Goal: Check status

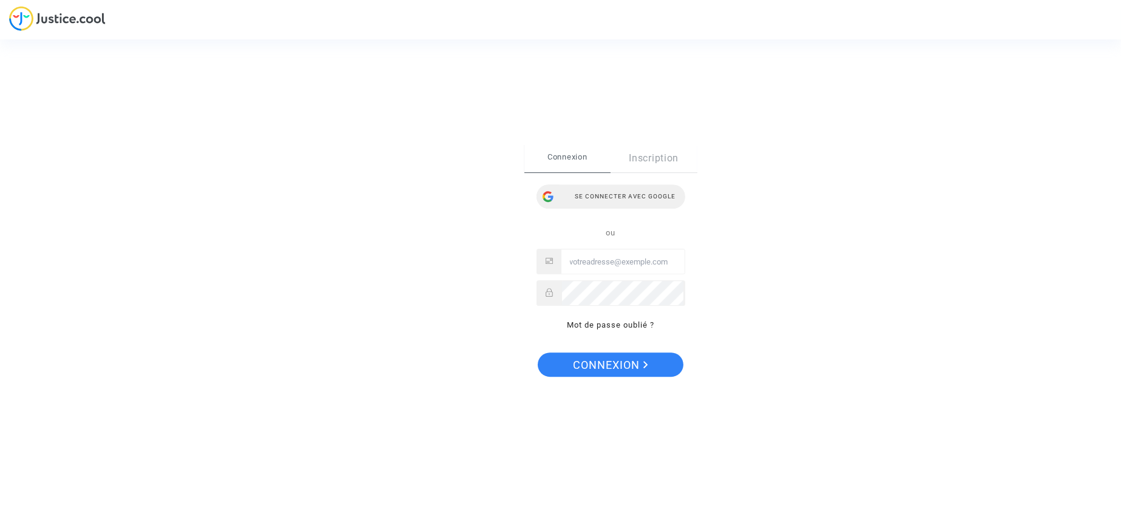
click at [592, 198] on div "Se connecter avec Google" at bounding box center [610, 196] width 149 height 24
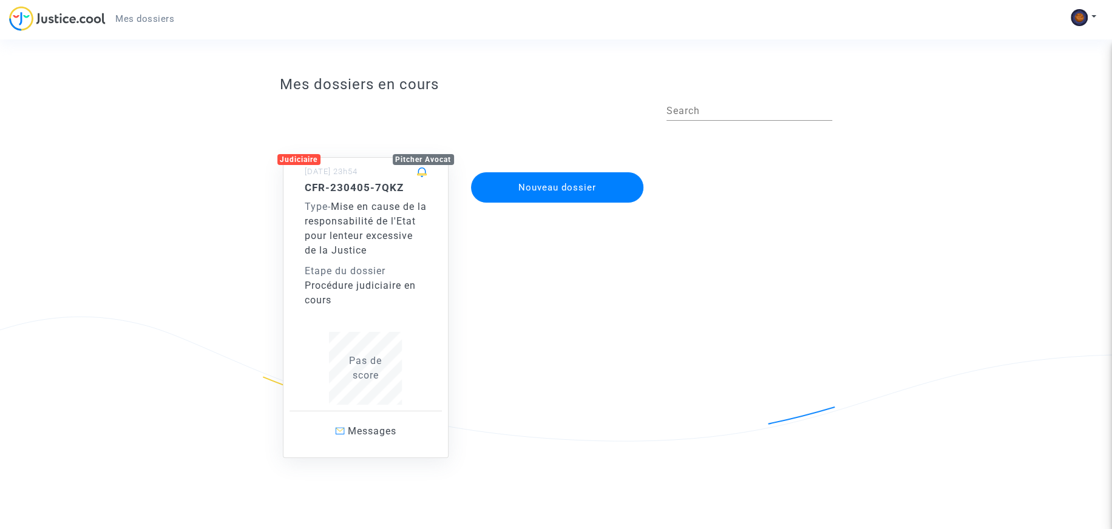
click at [355, 233] on span "Mise en cause de la responsabilité de l'Etat pour lenteur excessive de la Justi…" at bounding box center [366, 228] width 122 height 55
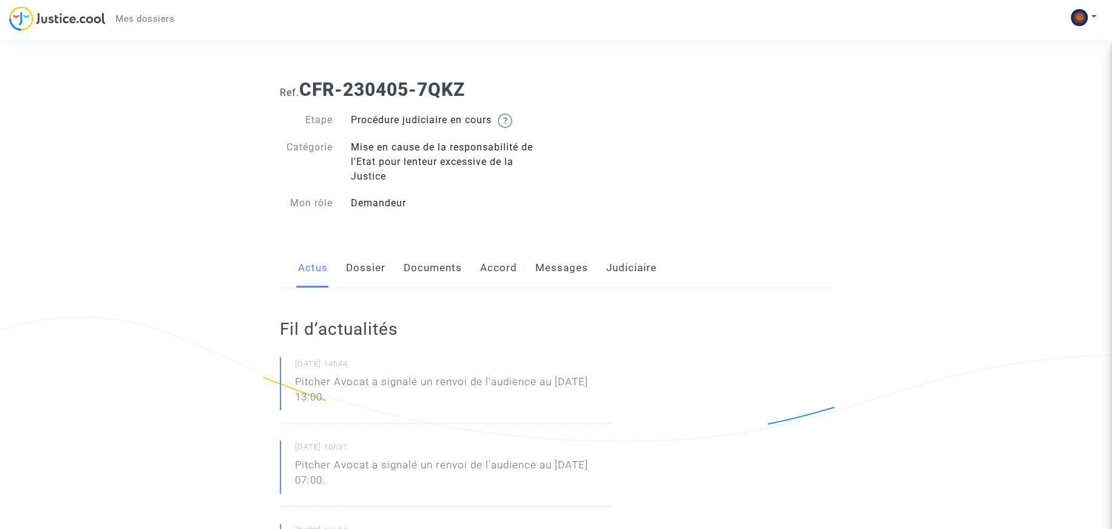
drag, startPoint x: 400, startPoint y: 380, endPoint x: 374, endPoint y: 403, distance: 34.4
click at [374, 403] on p "Pitcher Avocat a signalé un renvoi de l'audience au [DATE] 13:00." at bounding box center [453, 392] width 317 height 36
click at [359, 275] on link "Dossier" at bounding box center [365, 268] width 39 height 40
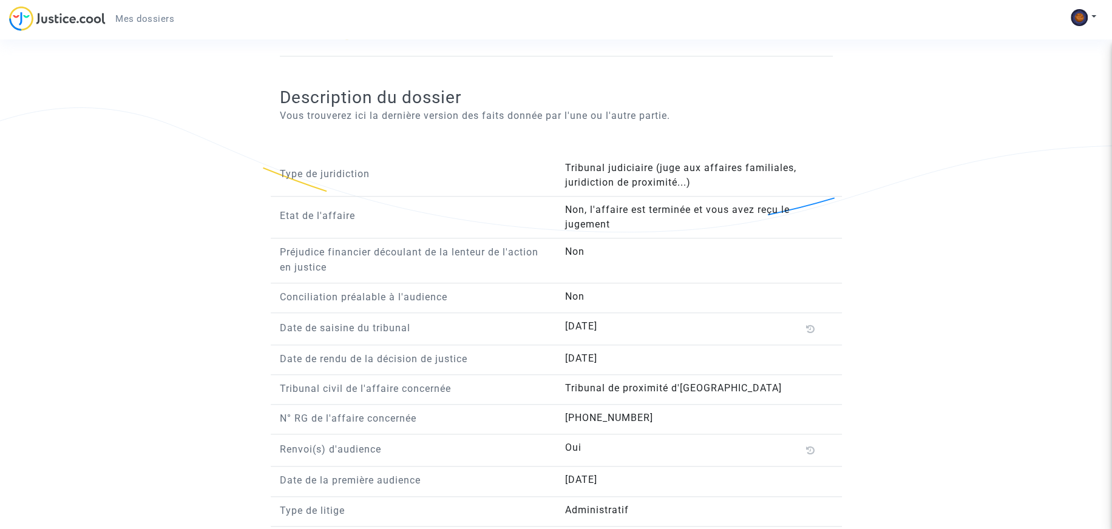
scroll to position [849, 0]
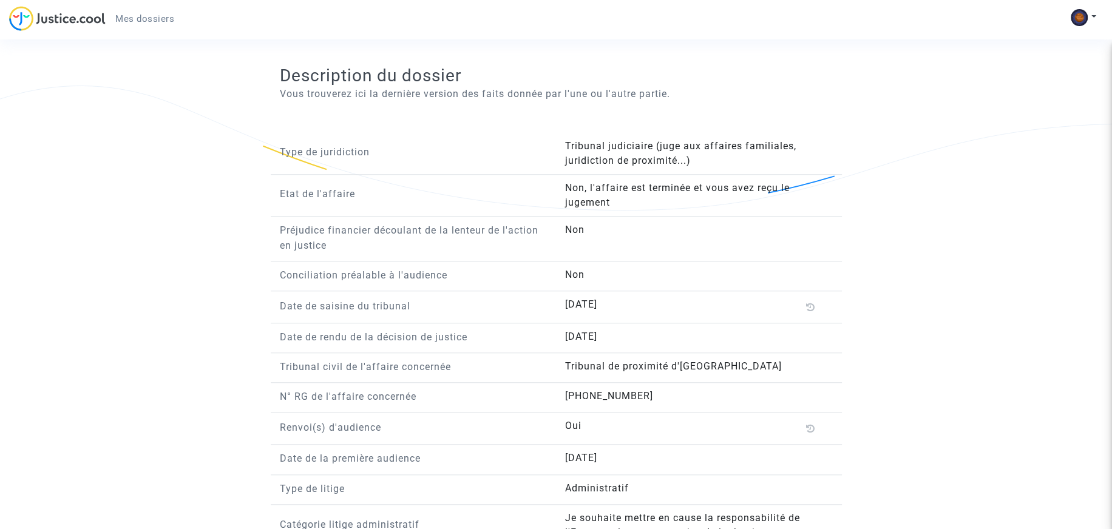
drag, startPoint x: 612, startPoint y: 192, endPoint x: 720, endPoint y: 206, distance: 109.5
click at [720, 206] on answer "Non, l'affaire est terminée et vous avez reçu le jugement" at bounding box center [692, 195] width 255 height 29
drag, startPoint x: 382, startPoint y: 93, endPoint x: 578, endPoint y: 95, distance: 196.0
click at [578, 95] on p "Vous trouverez ici la dernière version des faits donnée par l'une ou l'autre pa…" at bounding box center [556, 93] width 553 height 15
drag, startPoint x: 541, startPoint y: 305, endPoint x: 632, endPoint y: 304, distance: 91.0
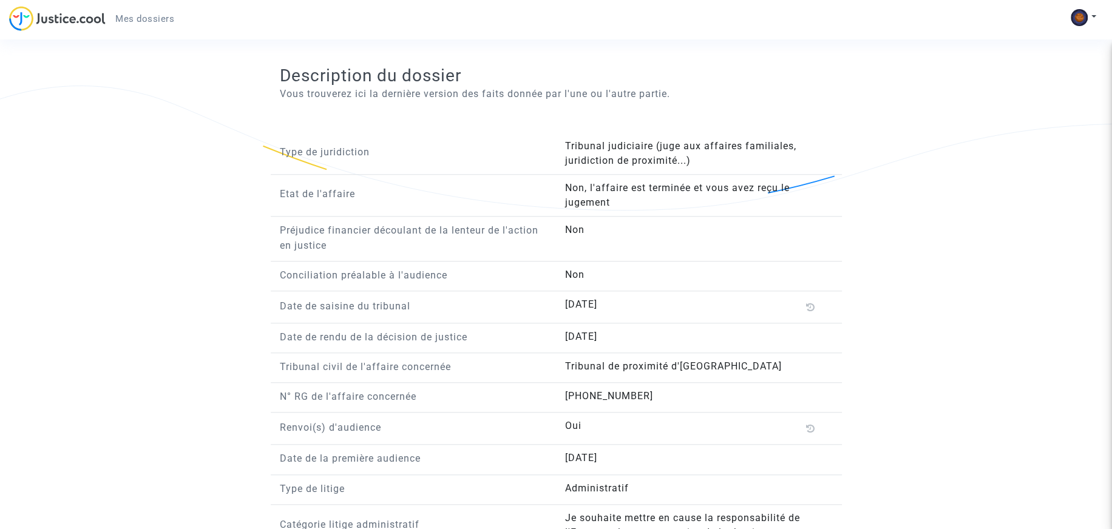
click at [632, 304] on div "Date de saisine du tribunal [DATE]" at bounding box center [556, 310] width 571 height 26
drag, startPoint x: 576, startPoint y: 342, endPoint x: 643, endPoint y: 339, distance: 67.5
click at [643, 339] on div "[DATE]" at bounding box center [699, 337] width 286 height 17
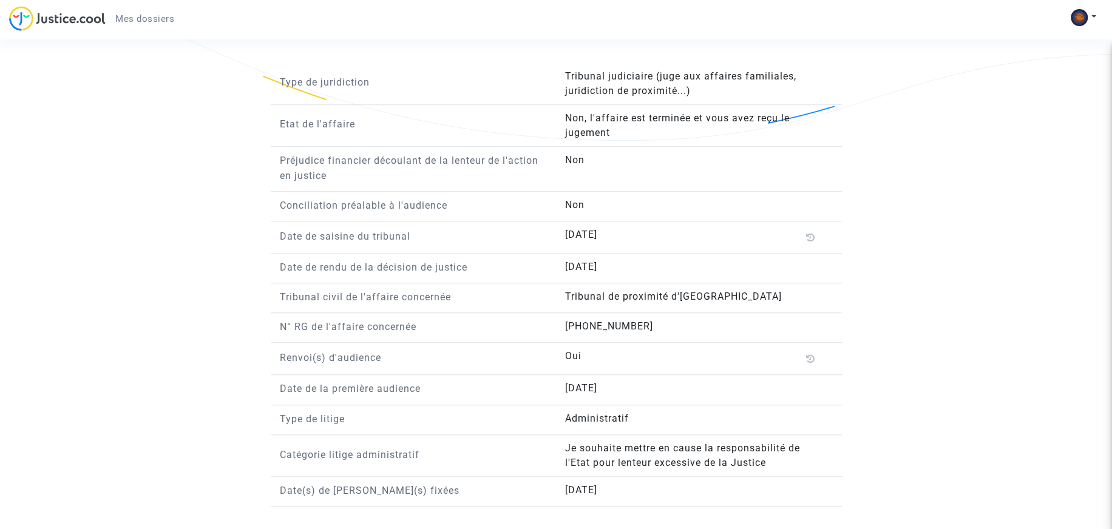
scroll to position [927, 0]
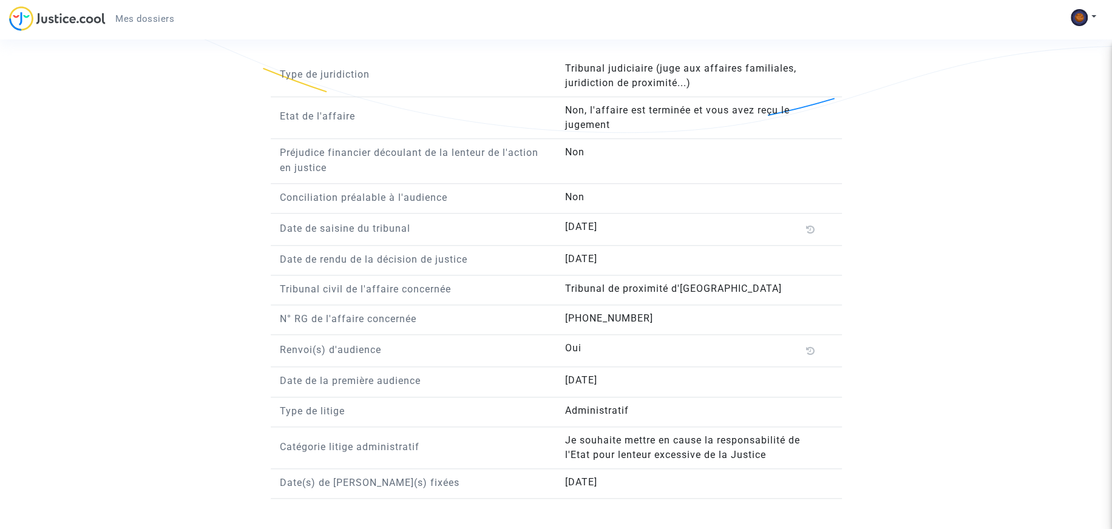
drag, startPoint x: 566, startPoint y: 347, endPoint x: 606, endPoint y: 348, distance: 40.1
click at [606, 348] on answer "Oui" at bounding box center [692, 348] width 255 height 15
drag, startPoint x: 570, startPoint y: 412, endPoint x: 691, endPoint y: 418, distance: 120.3
click at [690, 416] on answer "Administratif" at bounding box center [692, 411] width 255 height 15
drag, startPoint x: 581, startPoint y: 445, endPoint x: 618, endPoint y: 460, distance: 40.0
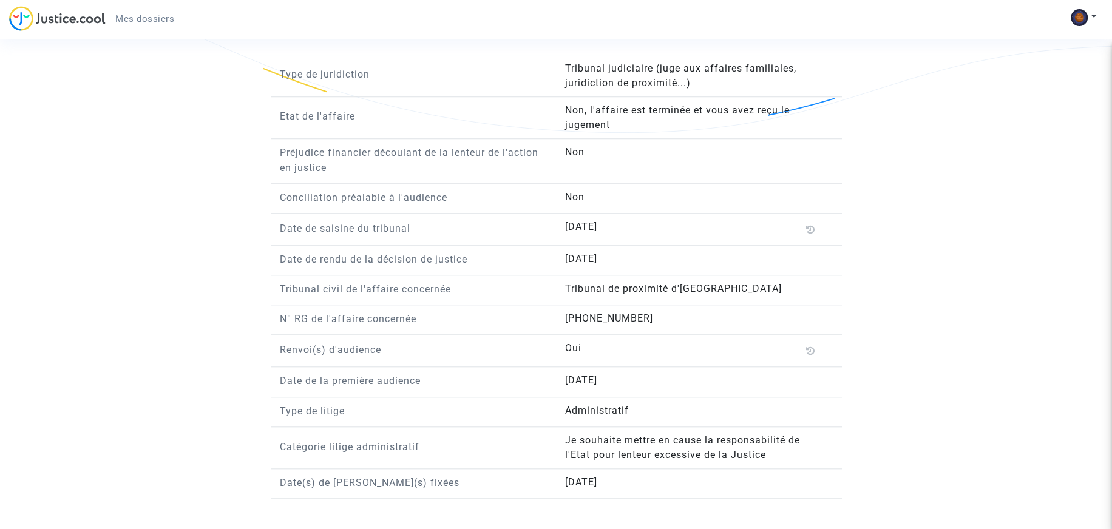
click at [618, 460] on answer "Je souhaite mettre en cause la responsabilité de l'Etat pour lenteur excessive …" at bounding box center [692, 447] width 255 height 29
drag, startPoint x: 611, startPoint y: 482, endPoint x: 593, endPoint y: 476, distance: 19.2
click at [593, 479] on span "[DATE]" at bounding box center [581, 482] width 32 height 12
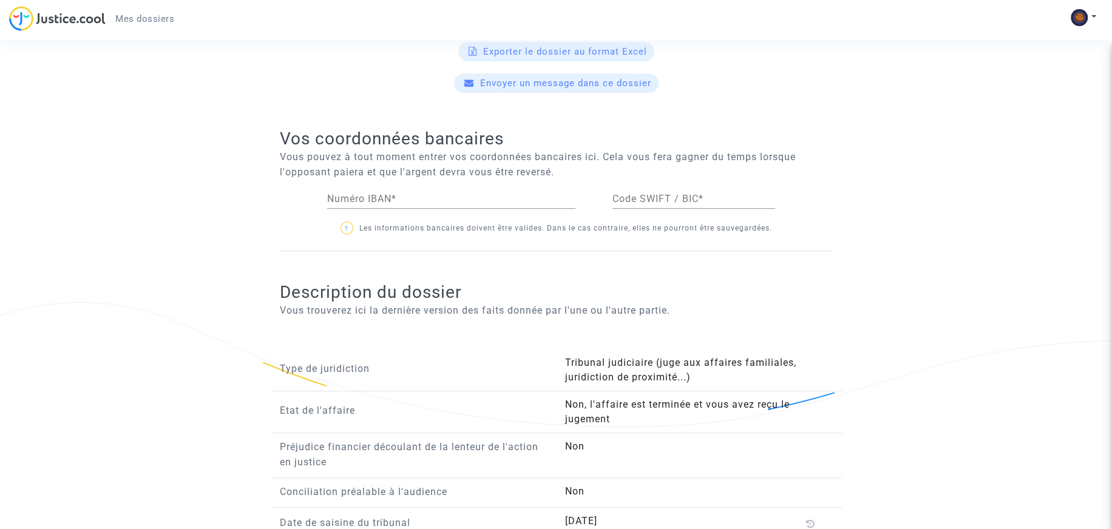
scroll to position [624, 0]
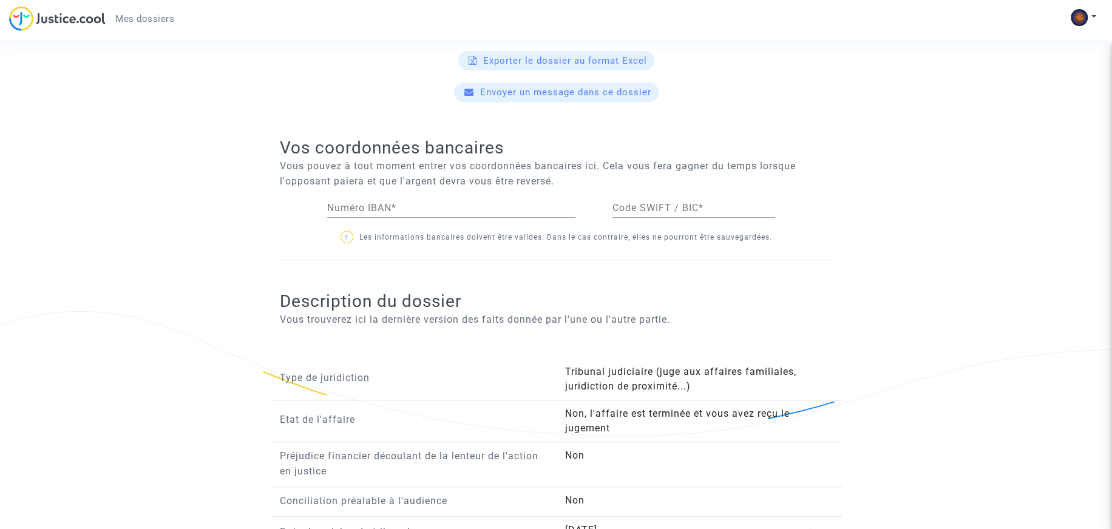
drag, startPoint x: 362, startPoint y: 323, endPoint x: 513, endPoint y: 329, distance: 151.8
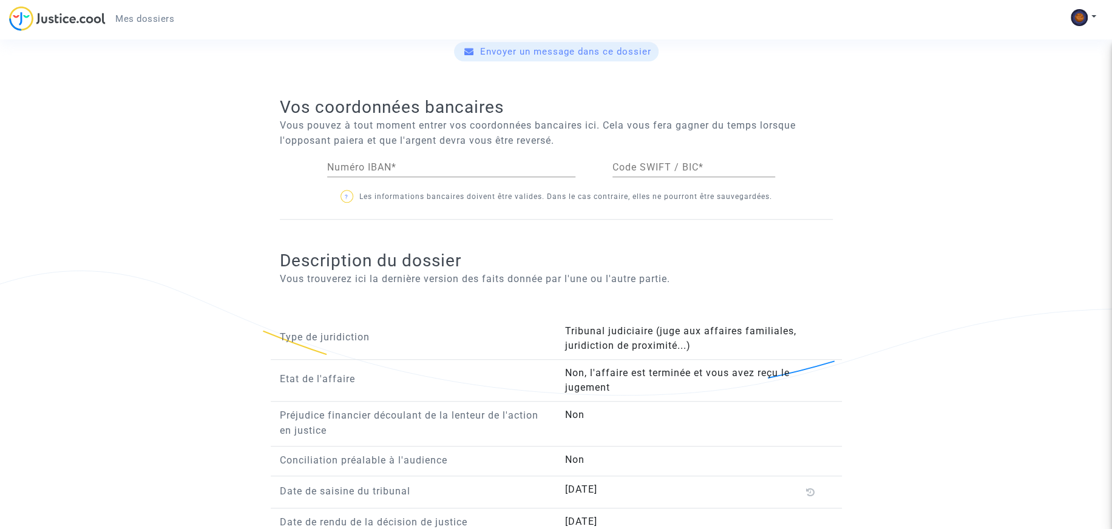
scroll to position [684, 0]
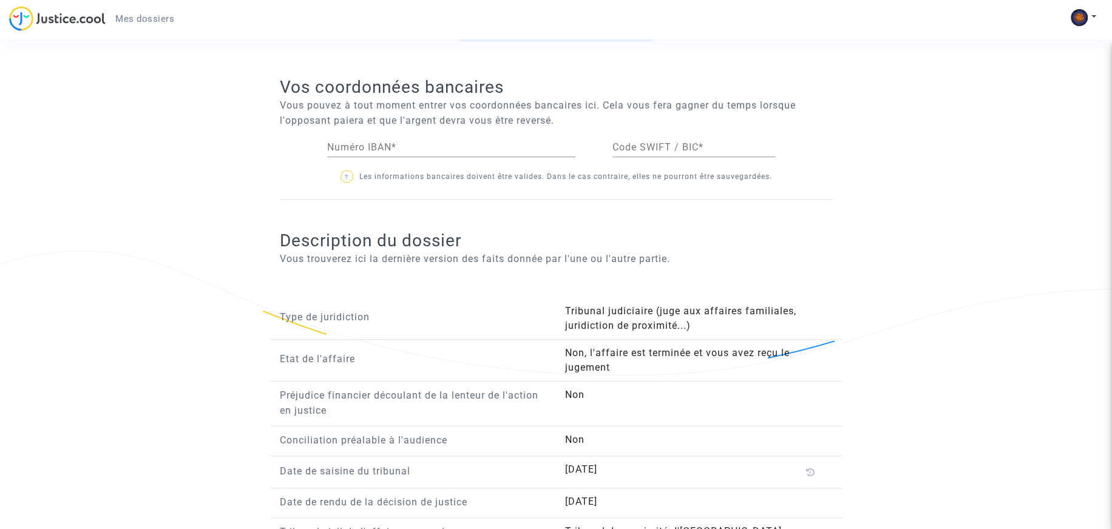
click at [470, 250] on h2 "Description du dossier" at bounding box center [556, 240] width 553 height 21
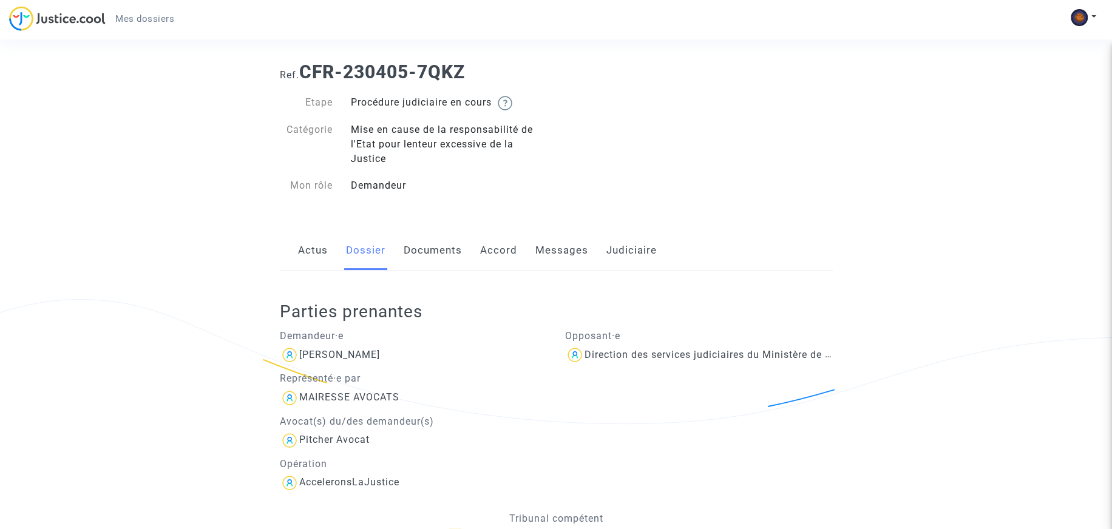
scroll to position [17, 0]
click at [431, 245] on link "Documents" at bounding box center [433, 251] width 58 height 40
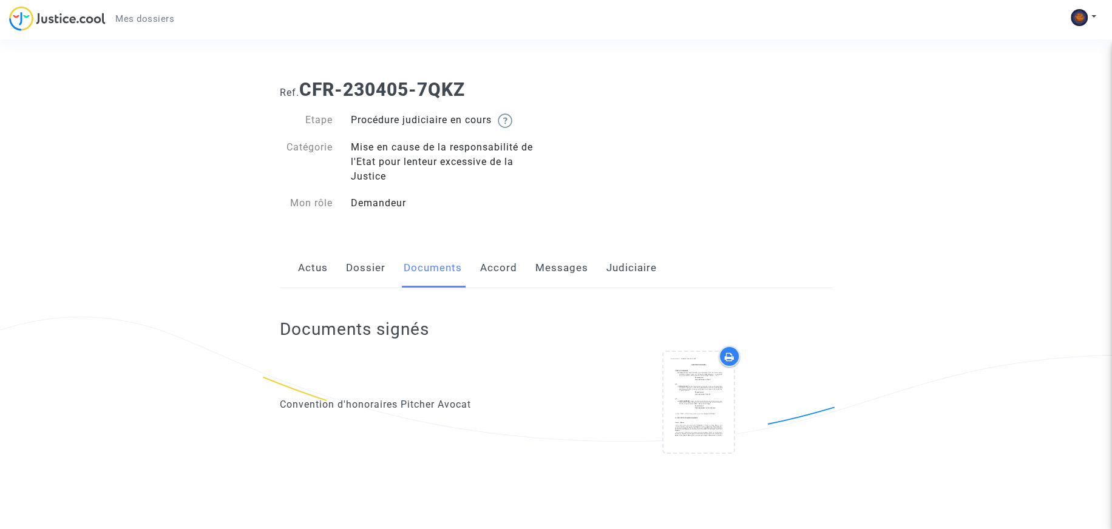
click at [493, 269] on link "Accord" at bounding box center [498, 268] width 37 height 40
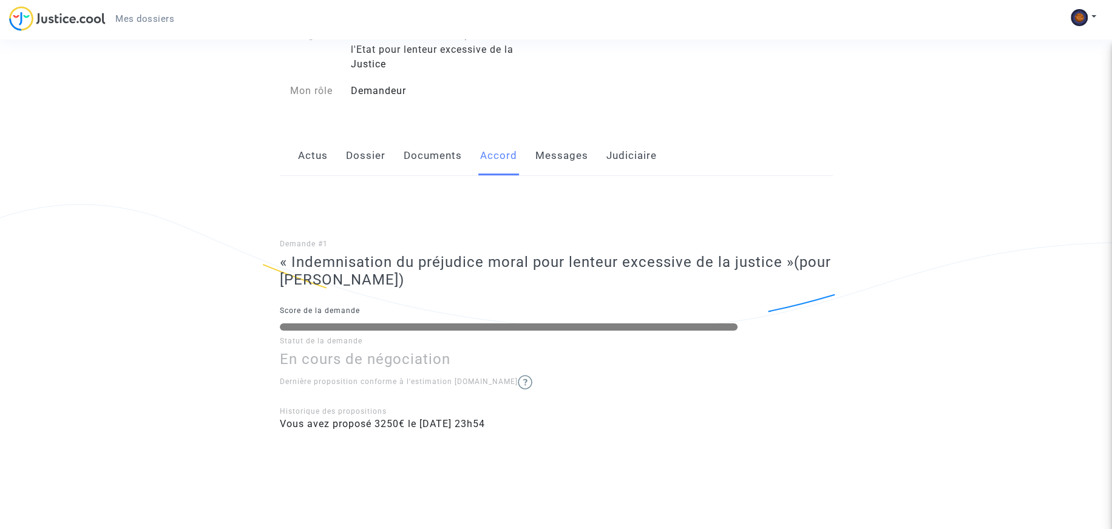
scroll to position [124, 0]
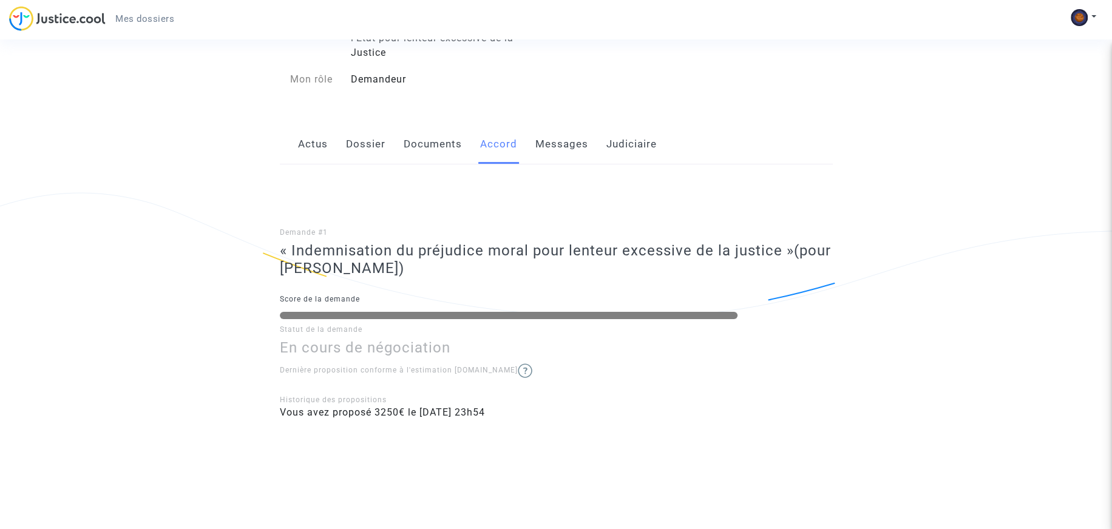
drag, startPoint x: 307, startPoint y: 417, endPoint x: 402, endPoint y: 409, distance: 95.6
click at [402, 409] on span "Vous avez proposé 3250€ le 05/04/2023 - 23h54" at bounding box center [382, 413] width 205 height 12
click at [400, 409] on span "Vous avez proposé 3250€ le 05/04/2023 - 23h54" at bounding box center [382, 413] width 205 height 12
drag, startPoint x: 376, startPoint y: 417, endPoint x: 400, endPoint y: 416, distance: 24.3
click at [400, 416] on span "Vous avez proposé 3250€ le 05/04/2023 - 23h54" at bounding box center [382, 413] width 205 height 12
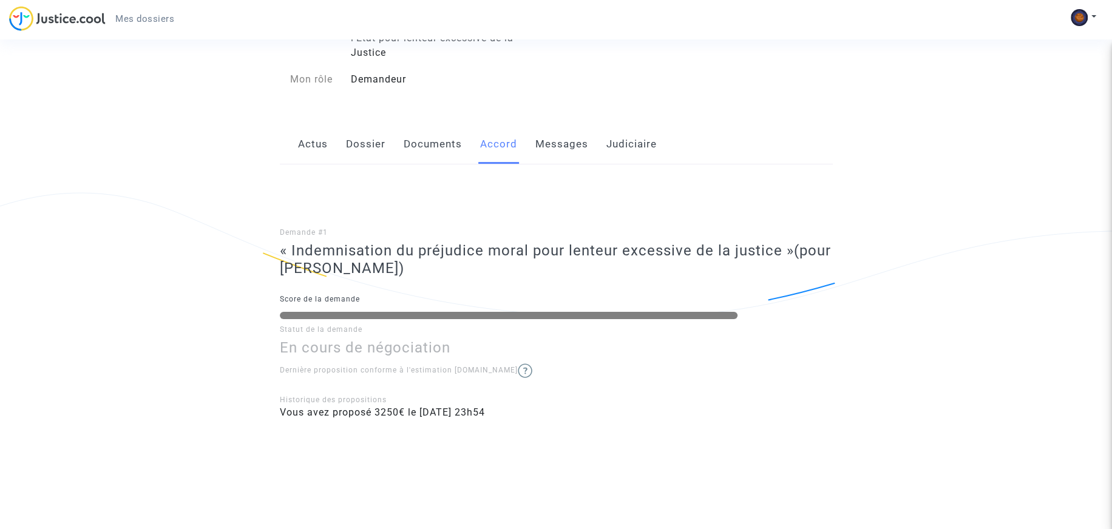
click at [564, 139] on link "Messages" at bounding box center [561, 144] width 53 height 40
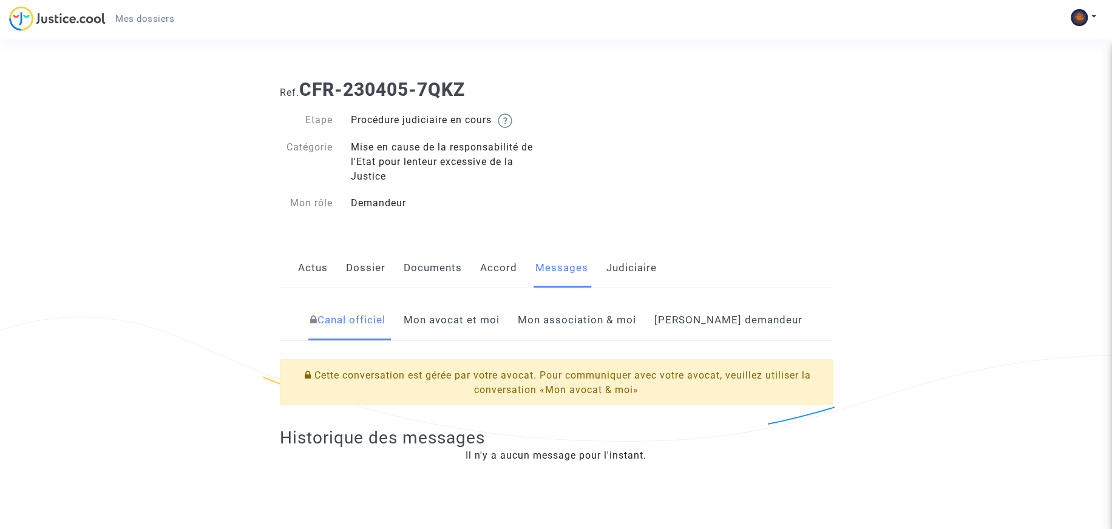
scroll to position [61, 0]
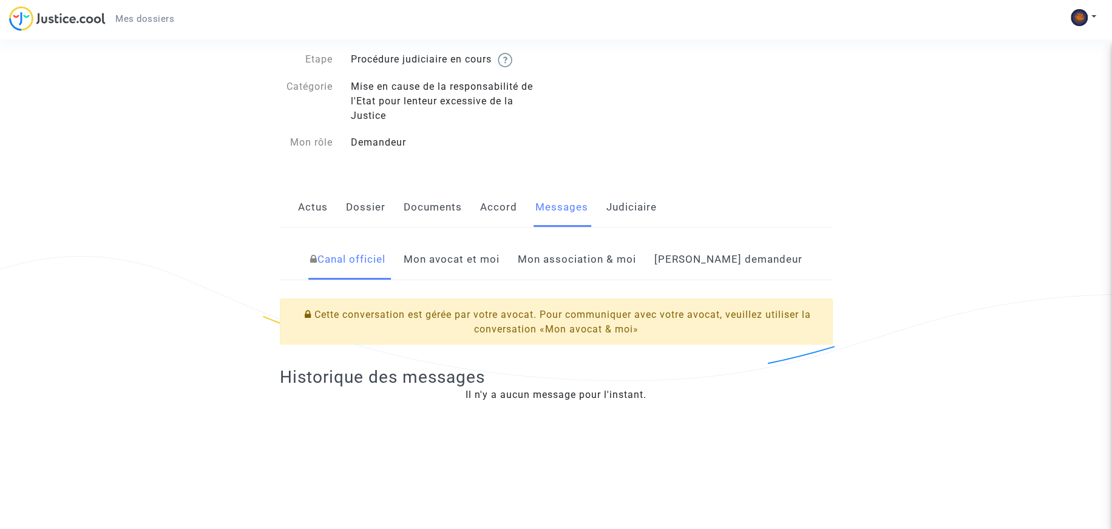
click at [623, 199] on link "Judiciaire" at bounding box center [631, 207] width 50 height 40
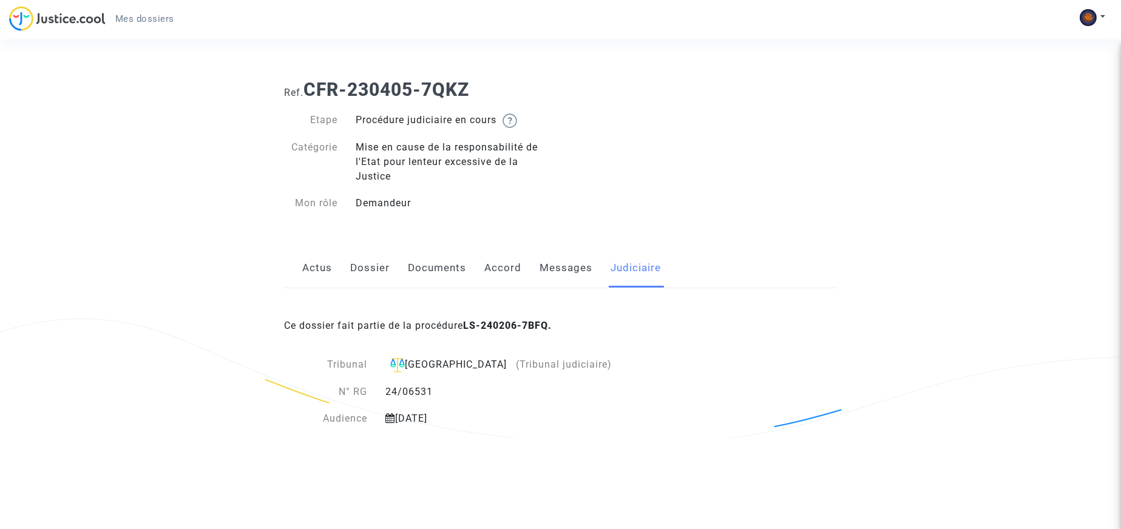
click at [312, 269] on link "Actus" at bounding box center [317, 268] width 30 height 40
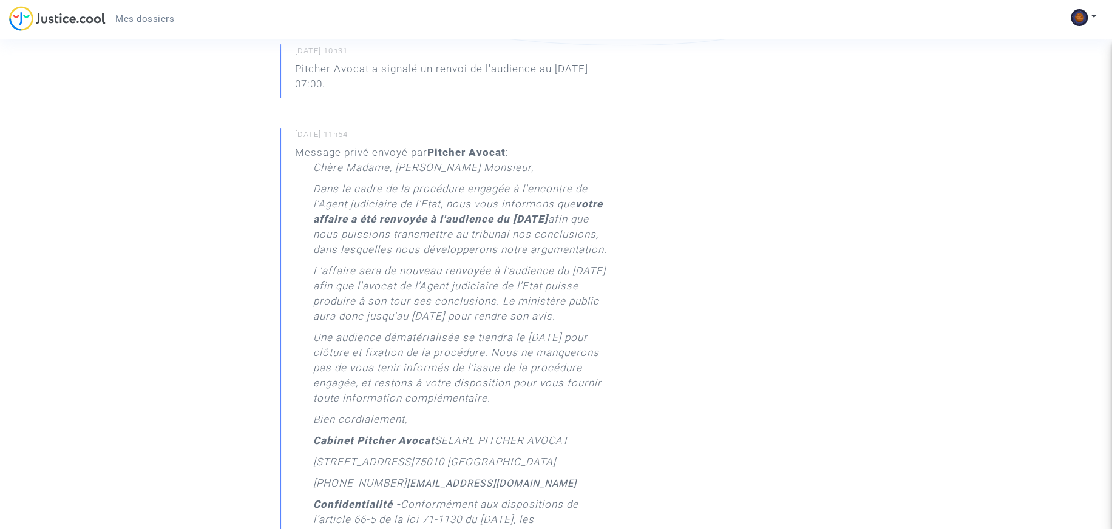
scroll to position [425, 0]
